Goal: Learn about a topic

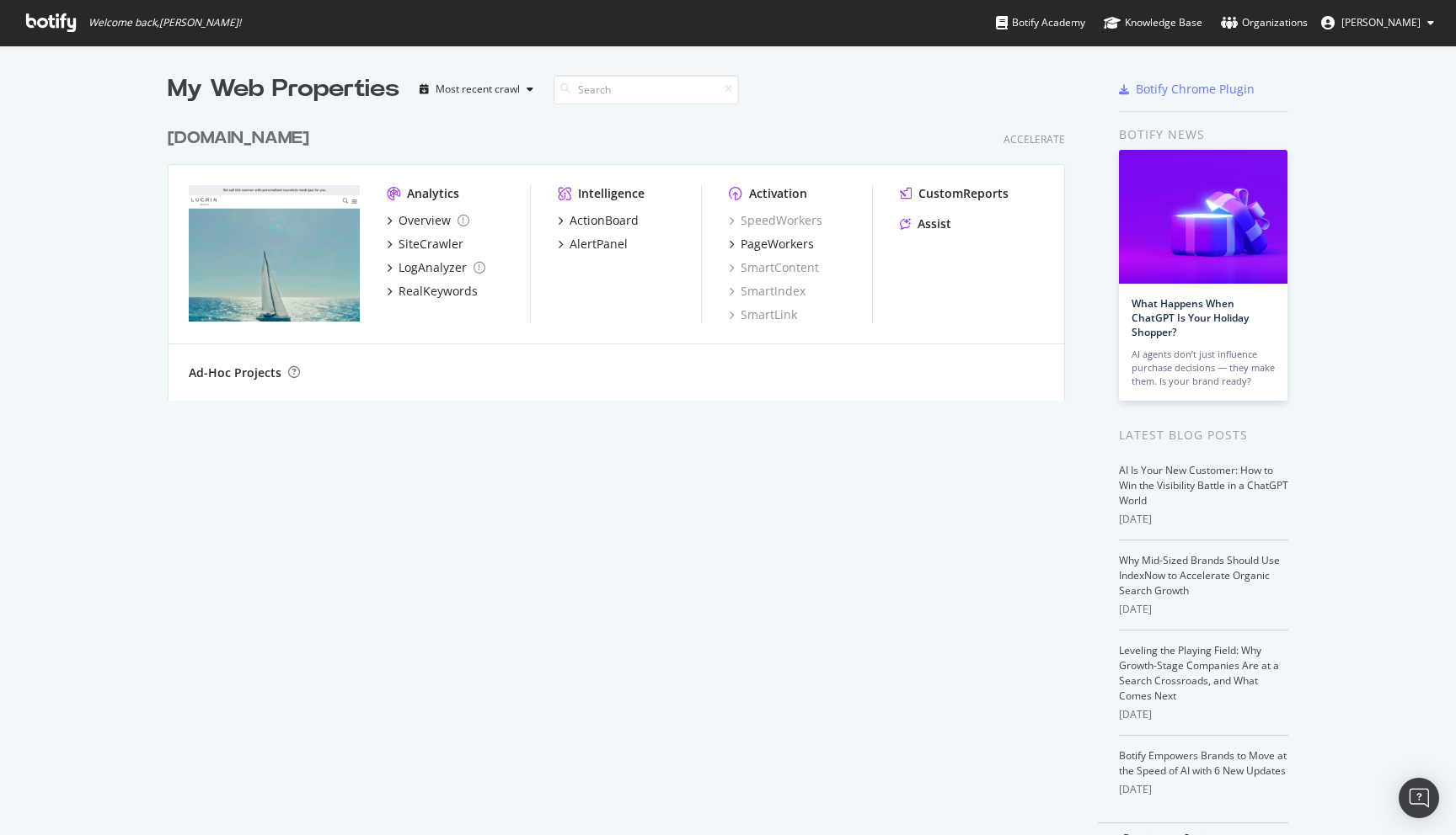
scroll to position [835, 1456]
click at [817, 218] on div "SpeedWorkers" at bounding box center [775, 220] width 93 height 16
